Goal: Information Seeking & Learning: Learn about a topic

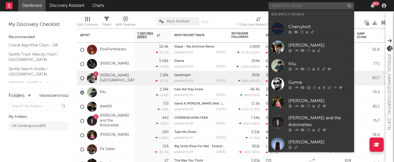
click at [322, 5] on input "text" at bounding box center [311, 5] width 86 height 7
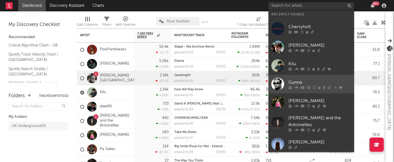
click at [305, 81] on div "Gunna" at bounding box center [319, 82] width 63 height 7
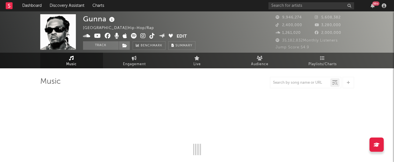
select select "6m"
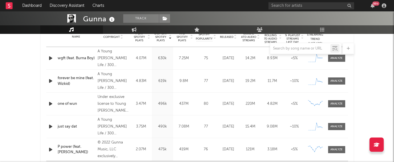
scroll to position [237, 0]
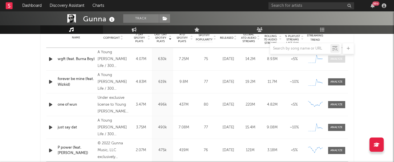
click at [339, 61] on span at bounding box center [336, 59] width 17 height 7
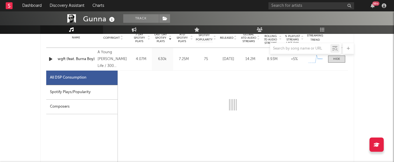
scroll to position [283, 0]
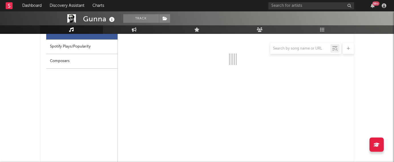
select select "1w"
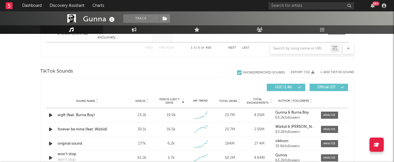
scroll to position [628, 0]
click at [332, 112] on span at bounding box center [329, 115] width 17 height 7
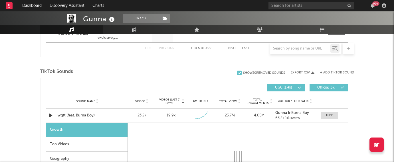
select select "1w"
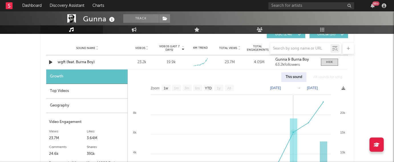
scroll to position [678, 0]
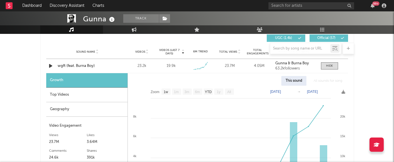
click at [94, 94] on div "Top Videos" at bounding box center [86, 95] width 81 height 15
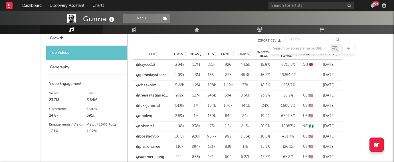
scroll to position [694, 0]
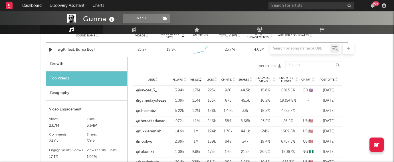
click at [335, 78] on icon at bounding box center [336, 79] width 3 height 2
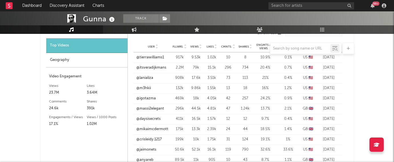
scroll to position [727, 0]
click at [173, 109] on div "296k" at bounding box center [180, 109] width 14 height 6
click at [151, 108] on link "@massi2elegant" at bounding box center [150, 109] width 28 height 6
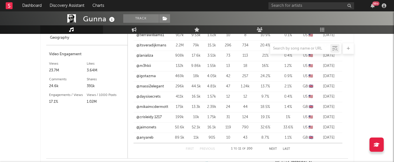
scroll to position [749, 0]
click at [155, 110] on link "@mikaimcdermott" at bounding box center [152, 108] width 32 height 6
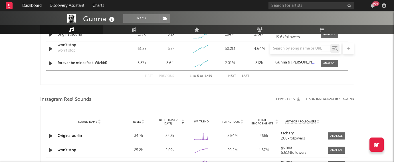
scroll to position [880, 0]
